Goal: Transaction & Acquisition: Download file/media

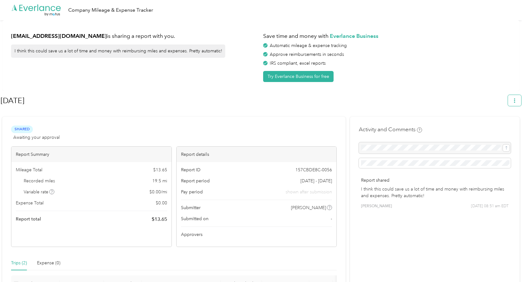
click at [517, 101] on icon "button" at bounding box center [514, 101] width 4 height 4
click at [499, 127] on span "Download" at bounding box center [499, 130] width 21 height 7
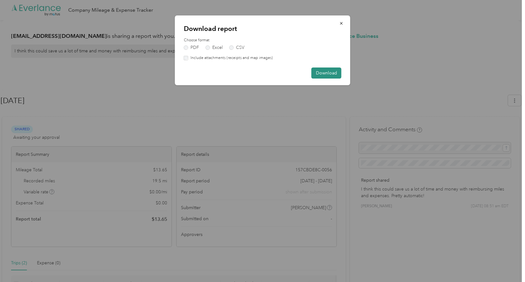
click at [330, 73] on button "Download" at bounding box center [326, 73] width 30 height 11
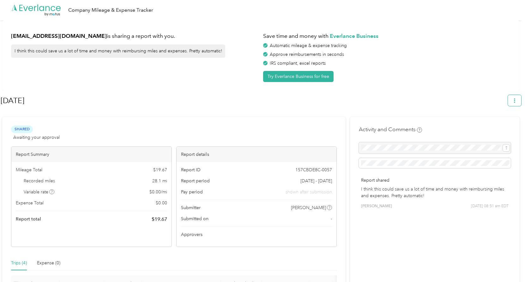
click at [517, 99] on icon "button" at bounding box center [514, 101] width 4 height 4
click at [501, 127] on span "Download" at bounding box center [499, 130] width 21 height 7
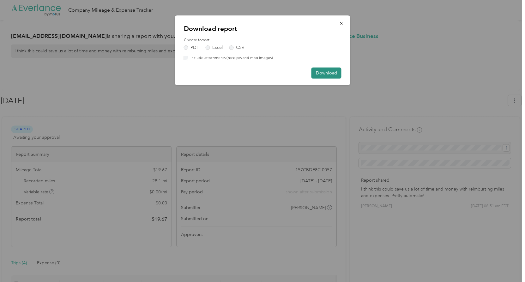
click at [331, 72] on button "Download" at bounding box center [326, 73] width 30 height 11
